Goal: Check status

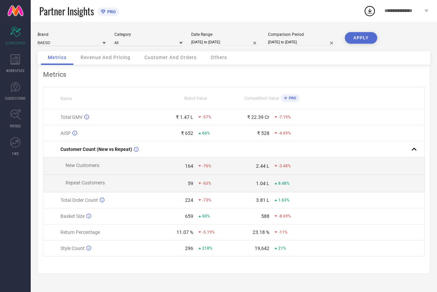
click at [207, 42] on input "[DATE] to [DATE]" at bounding box center [225, 42] width 68 height 7
select select "8"
select select "2025"
select select "9"
select select "2025"
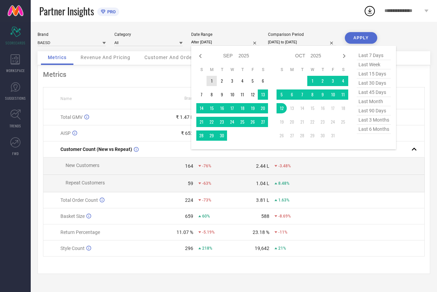
click at [212, 81] on td "1" at bounding box center [212, 81] width 10 height 10
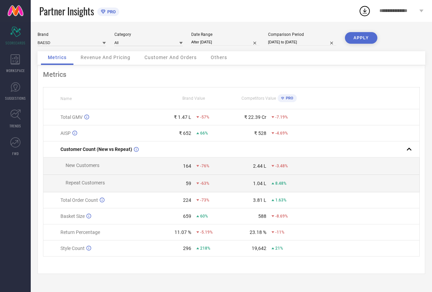
type input "[DATE] to [DATE]"
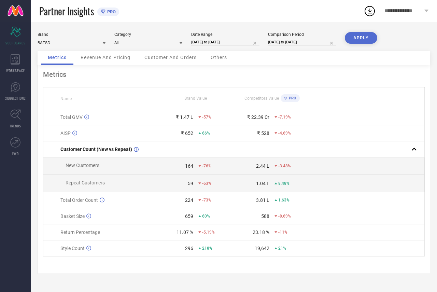
click at [356, 38] on button "APPLY" at bounding box center [361, 38] width 32 height 12
click at [223, 42] on input "[DATE] to [DATE]" at bounding box center [225, 42] width 68 height 7
select select "8"
select select "2025"
select select "9"
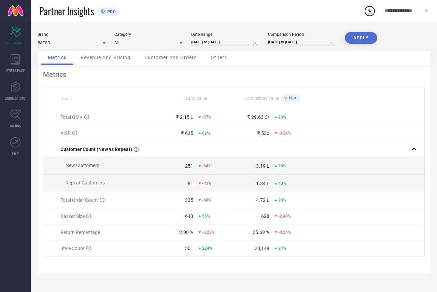
select select "2025"
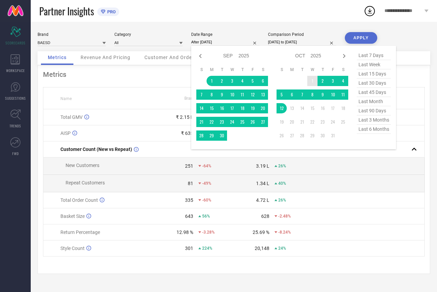
click at [310, 82] on td "1" at bounding box center [312, 81] width 10 height 10
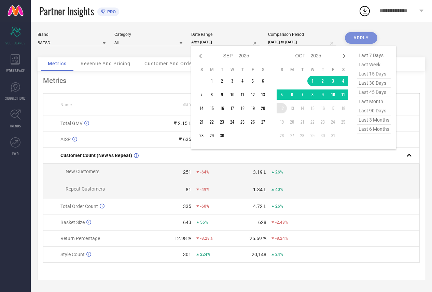
type input "[DATE] to [DATE]"
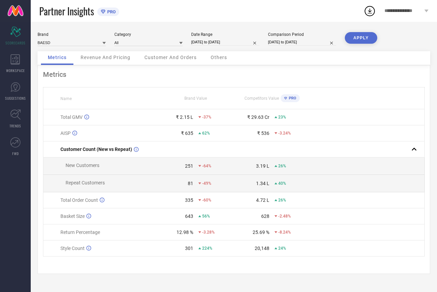
click at [346, 40] on button "APPLY" at bounding box center [361, 38] width 32 height 12
select select "9"
select select "2025"
select select "10"
select select "2025"
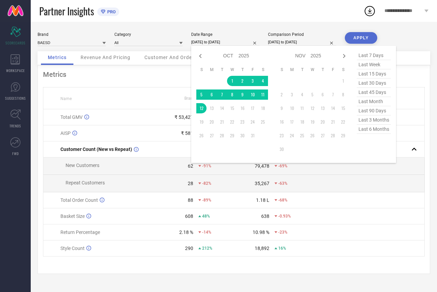
click at [215, 40] on input "[DATE] to [DATE]" at bounding box center [225, 42] width 68 height 7
click at [195, 56] on div "Jan Feb Mar Apr May Jun [DATE] Aug Sep Oct Nov [DATE] 2016 2017 2018 2019 2020 …" at bounding box center [293, 104] width 205 height 117
click at [198, 56] on icon at bounding box center [200, 56] width 8 height 8
select select "8"
select select "2025"
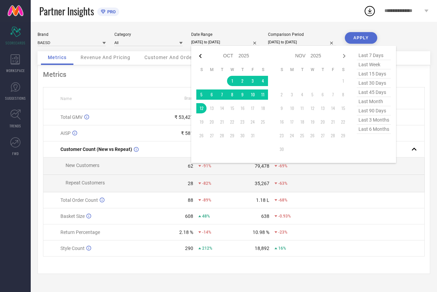
select select "9"
select select "2025"
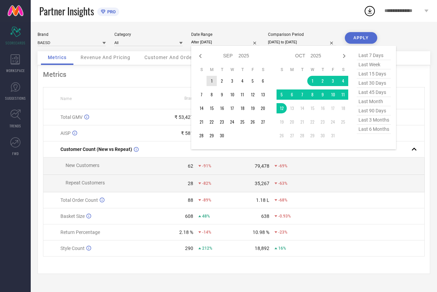
click at [211, 79] on td "1" at bounding box center [212, 81] width 10 height 10
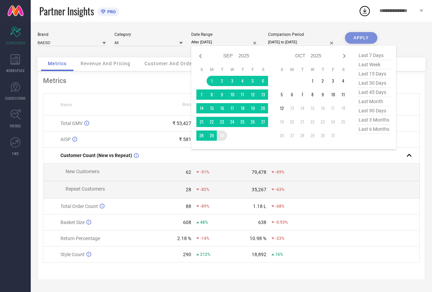
type input "[DATE] to [DATE]"
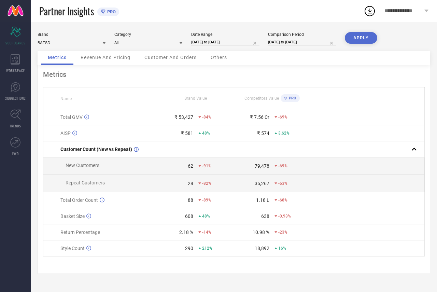
click at [364, 38] on button "APPLY" at bounding box center [361, 38] width 32 height 12
